Goal: Transaction & Acquisition: Subscribe to service/newsletter

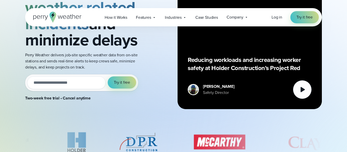
scroll to position [76, 0]
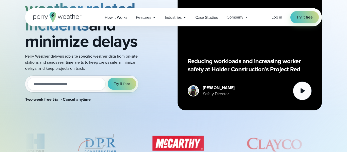
click at [45, 86] on input "email" at bounding box center [66, 84] width 79 height 13
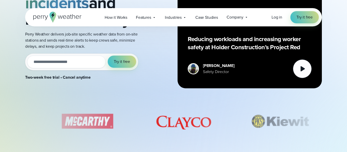
scroll to position [99, 0]
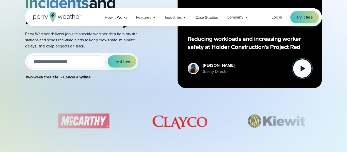
click at [304, 68] on icon at bounding box center [302, 69] width 10 height 10
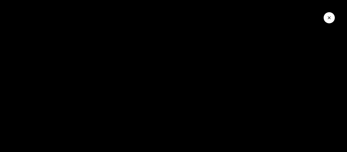
click at [330, 18] on icon "Close Video" at bounding box center [329, 17] width 5 height 5
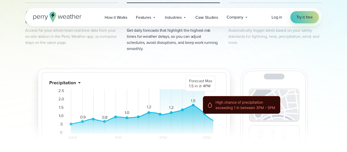
scroll to position [345, 0]
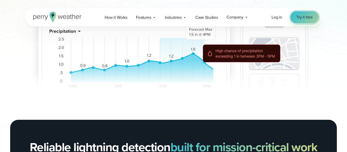
click at [311, 17] on span "Try it free" at bounding box center [305, 17] width 16 height 6
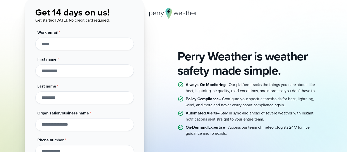
scroll to position [37, 0]
